Goal: Transaction & Acquisition: Purchase product/service

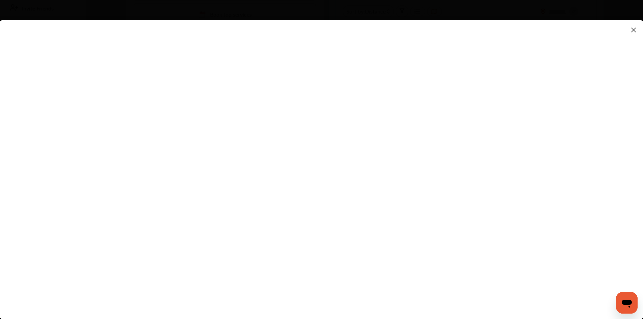
scroll to position [236, 0]
click at [631, 29] on img at bounding box center [633, 30] width 8 height 8
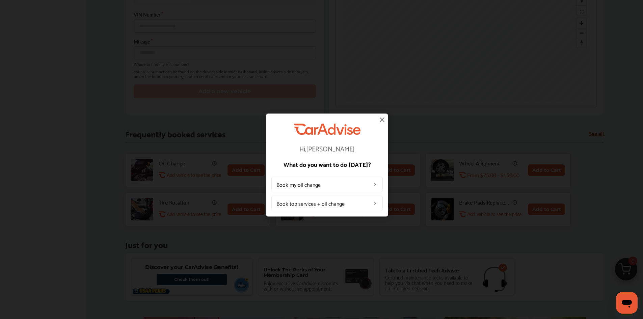
click at [381, 119] on img at bounding box center [382, 119] width 8 height 8
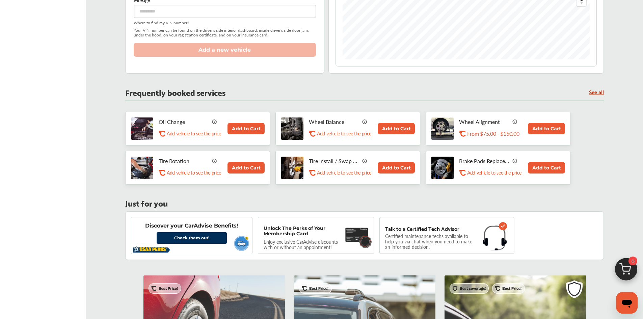
scroll to position [304, 0]
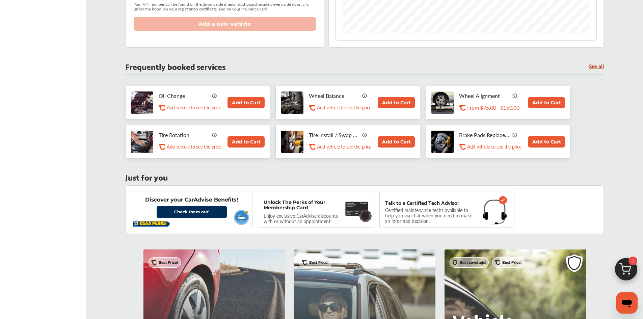
click at [331, 149] on p "Add vehicle to see the price" at bounding box center [344, 146] width 54 height 6
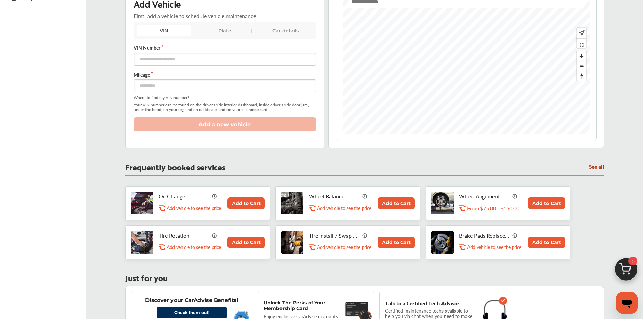
scroll to position [101, 0]
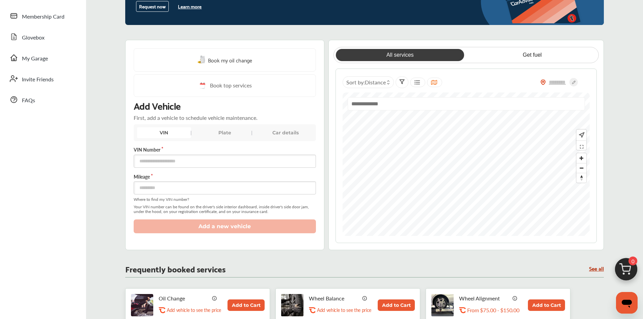
click at [282, 132] on div "Car details" at bounding box center [285, 132] width 54 height 11
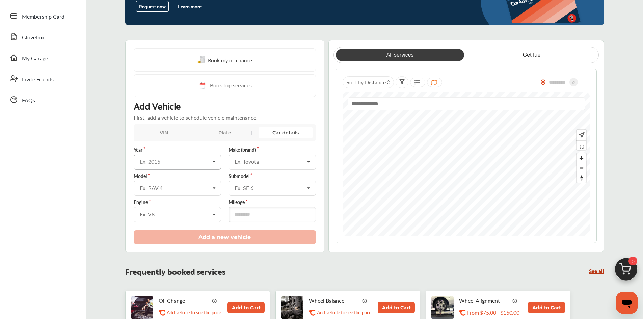
click at [191, 165] on input "text" at bounding box center [177, 161] width 87 height 13
click at [159, 231] on div "2022" at bounding box center [177, 233] width 86 height 14
click at [261, 162] on div "Ex. Toyota" at bounding box center [270, 161] width 70 height 5
click at [257, 208] on div "Hyundai" at bounding box center [272, 205] width 86 height 14
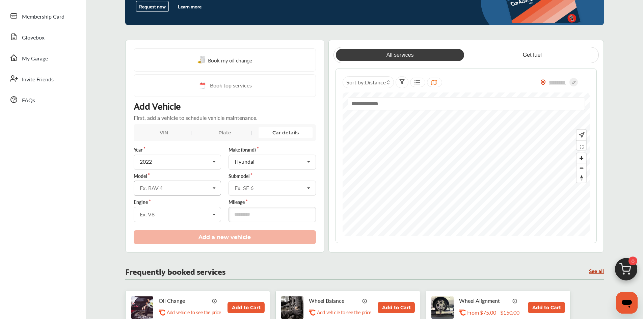
click at [187, 187] on div "Ex. RAV 4" at bounding box center [175, 187] width 70 height 5
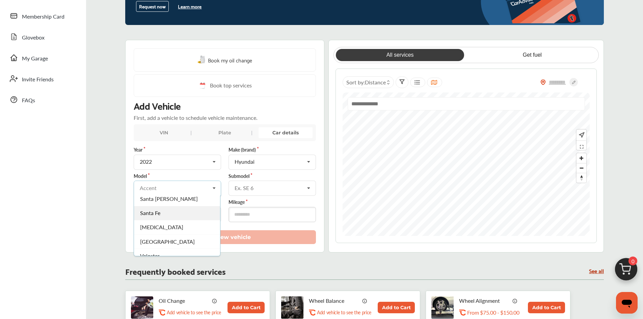
scroll to position [204, 0]
click at [162, 224] on div "[GEOGRAPHIC_DATA]" at bounding box center [177, 226] width 86 height 14
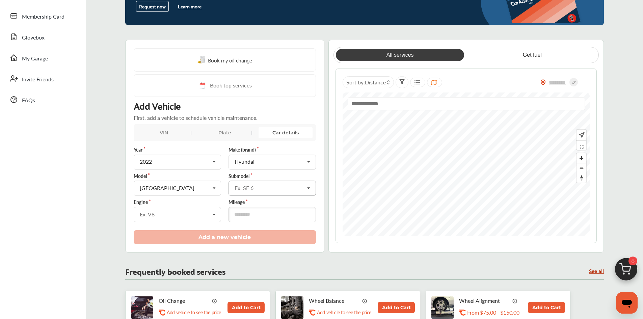
click at [265, 188] on div "Ex. SE 6" at bounding box center [270, 187] width 70 height 5
click at [262, 243] on span "SEL Convenience Hybrid" at bounding box center [264, 241] width 58 height 8
click at [200, 215] on div "Ex. V8" at bounding box center [175, 214] width 70 height 5
click at [193, 231] on span "1.6L L4 (1) Turbocharged ELECTRIC/GAS FI" at bounding box center [169, 231] width 58 height 13
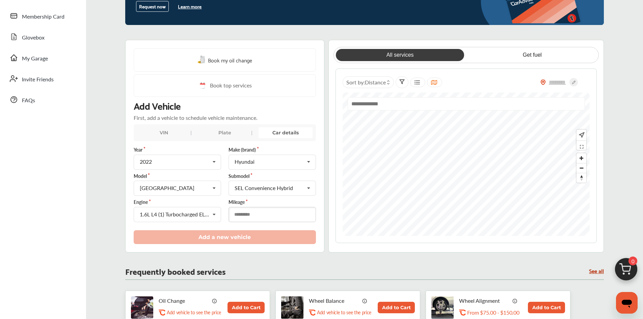
click at [276, 216] on input "number" at bounding box center [271, 214] width 87 height 15
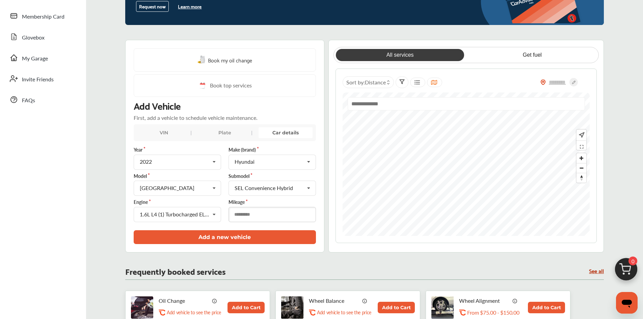
type input "*****"
click at [248, 235] on button "Add a new vehicle" at bounding box center [225, 237] width 182 height 14
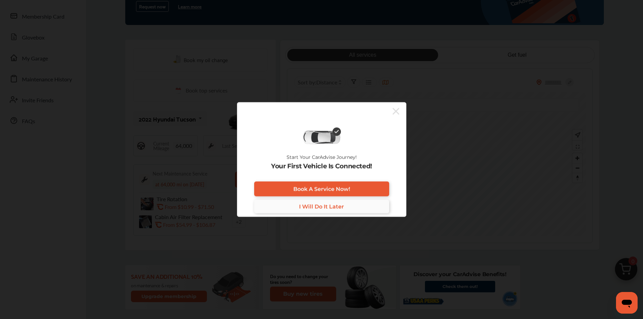
click at [334, 209] on span "I Will Do It Later" at bounding box center [321, 206] width 45 height 6
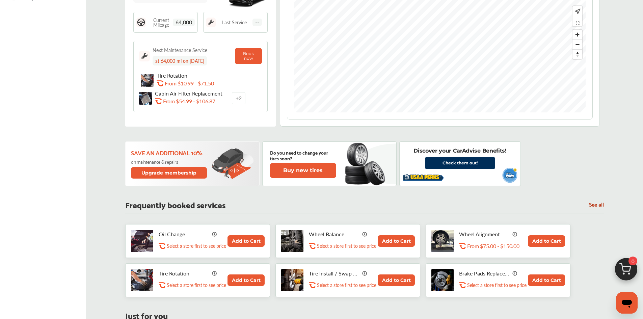
scroll to position [236, 0]
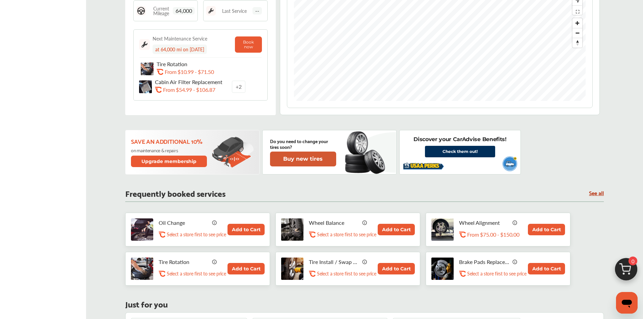
click at [330, 156] on button "Buy new tires" at bounding box center [303, 159] width 66 height 15
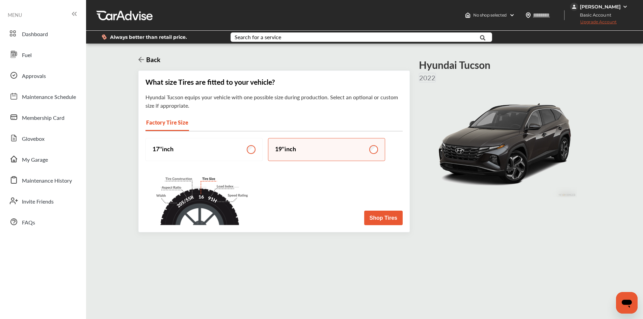
click at [383, 217] on button "Shop Tires" at bounding box center [383, 218] width 38 height 15
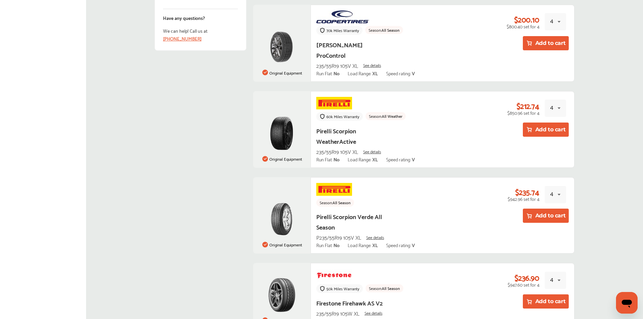
scroll to position [540, 0]
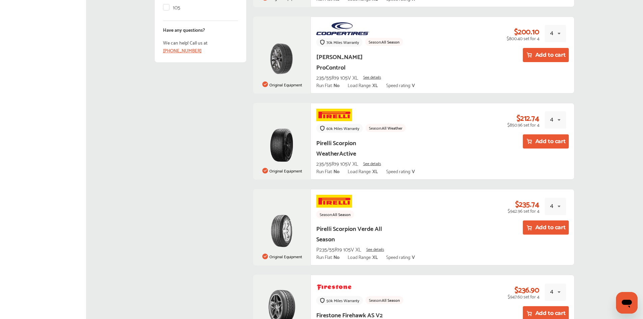
click at [537, 220] on button "Add to cart" at bounding box center [546, 227] width 46 height 14
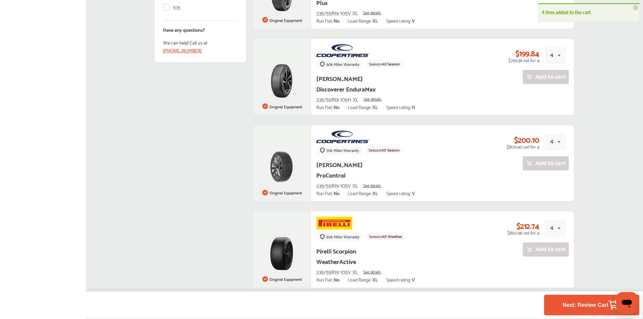
click at [584, 13] on h4 "4 tires added to the cart" at bounding box center [589, 11] width 94 height 9
click at [588, 309] on button "Next: Review Cart 4" at bounding box center [591, 305] width 62 height 12
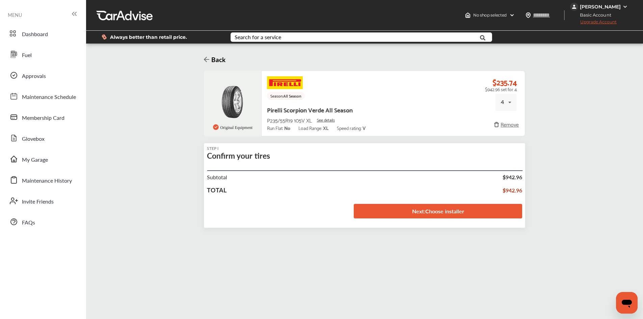
click at [325, 119] on span "See details" at bounding box center [326, 119] width 18 height 7
click at [206, 58] on icon at bounding box center [207, 59] width 6 height 6
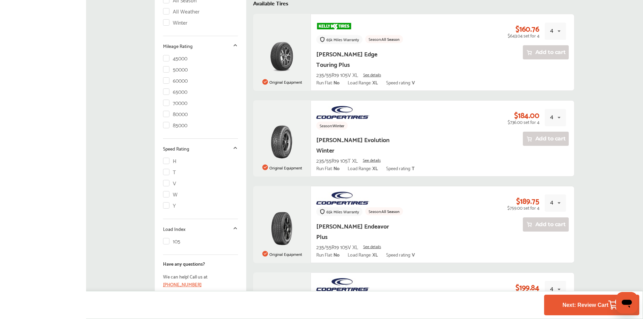
scroll to position [304, 0]
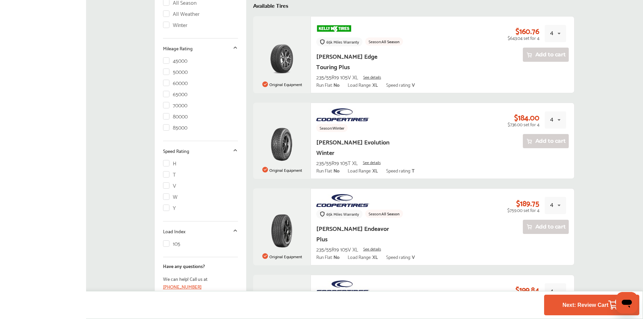
click at [596, 308] on button "Next: Review Cart 4" at bounding box center [591, 305] width 62 height 12
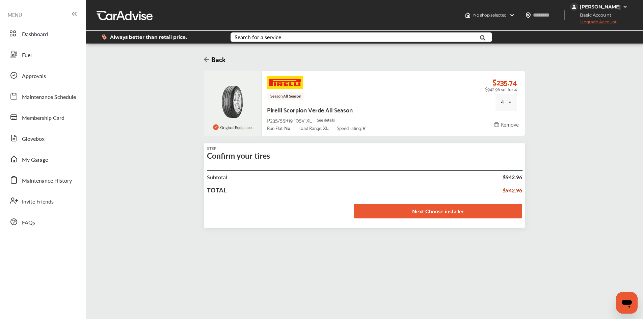
click at [512, 125] on div "Remove" at bounding box center [506, 124] width 27 height 12
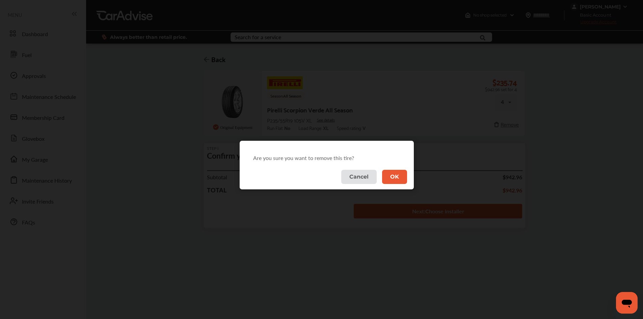
click at [399, 176] on button "OK" at bounding box center [394, 177] width 25 height 14
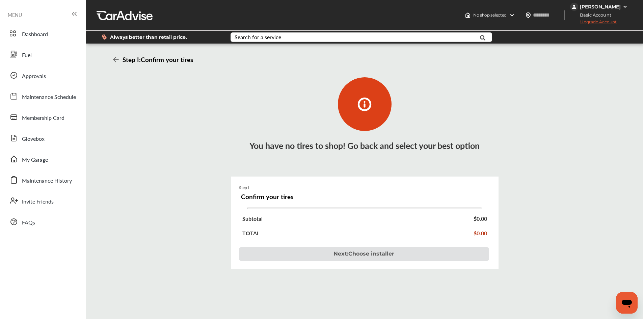
scroll to position [304, 0]
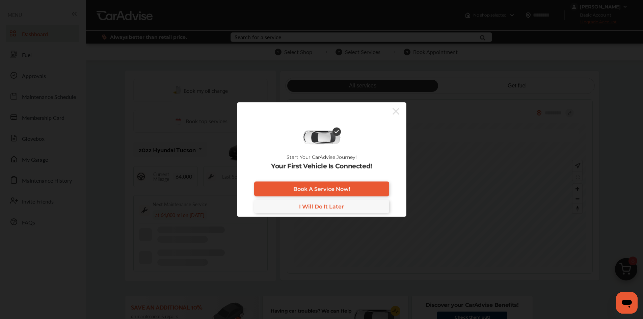
scroll to position [236, 0]
